Goal: Task Accomplishment & Management: Manage account settings

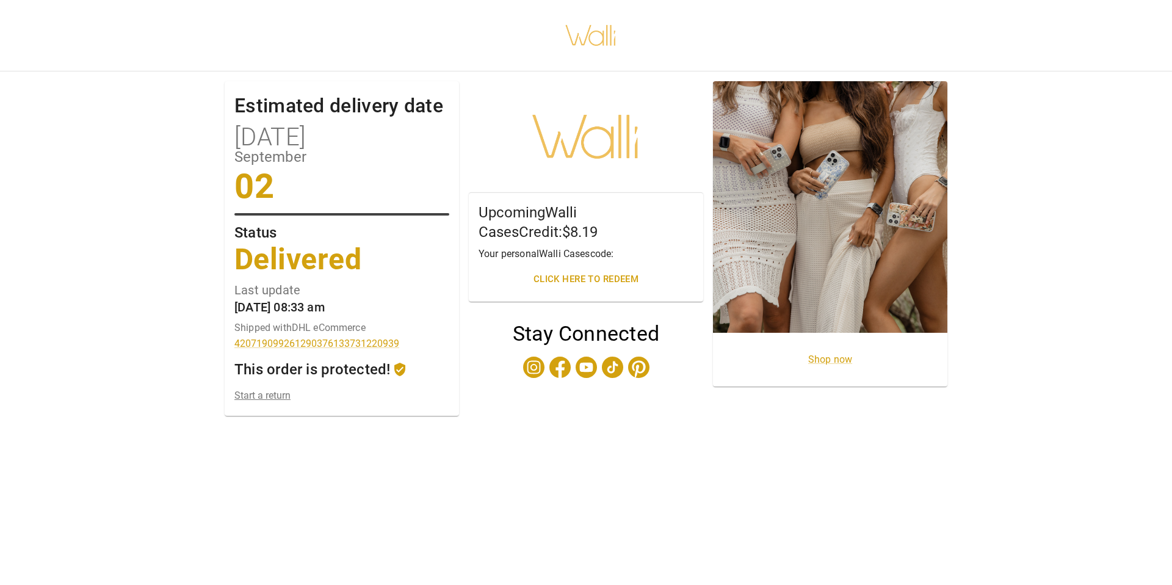
click at [272, 393] on link "Start a return" at bounding box center [341, 395] width 215 height 12
click at [264, 394] on link "Start a return" at bounding box center [341, 395] width 215 height 12
